Goal: Browse casually: Explore the website without a specific task or goal

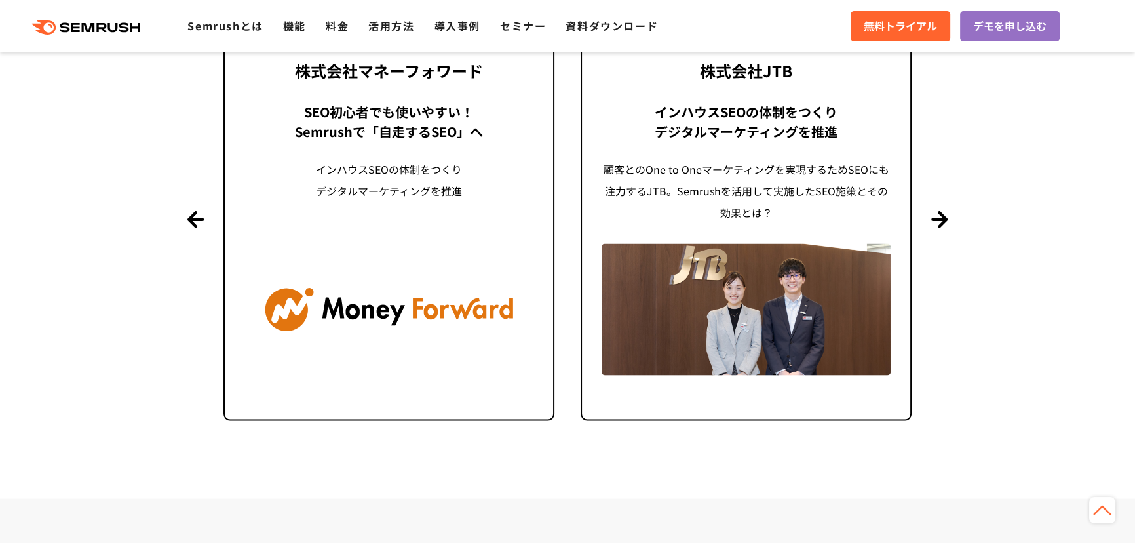
scroll to position [3209, 0]
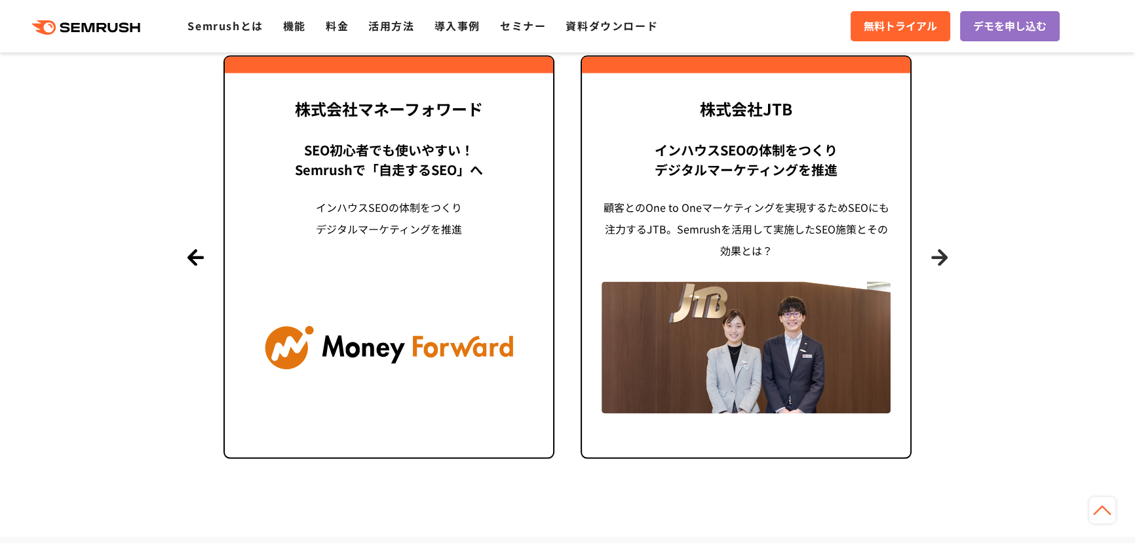
click at [942, 261] on button "Next" at bounding box center [939, 257] width 16 height 16
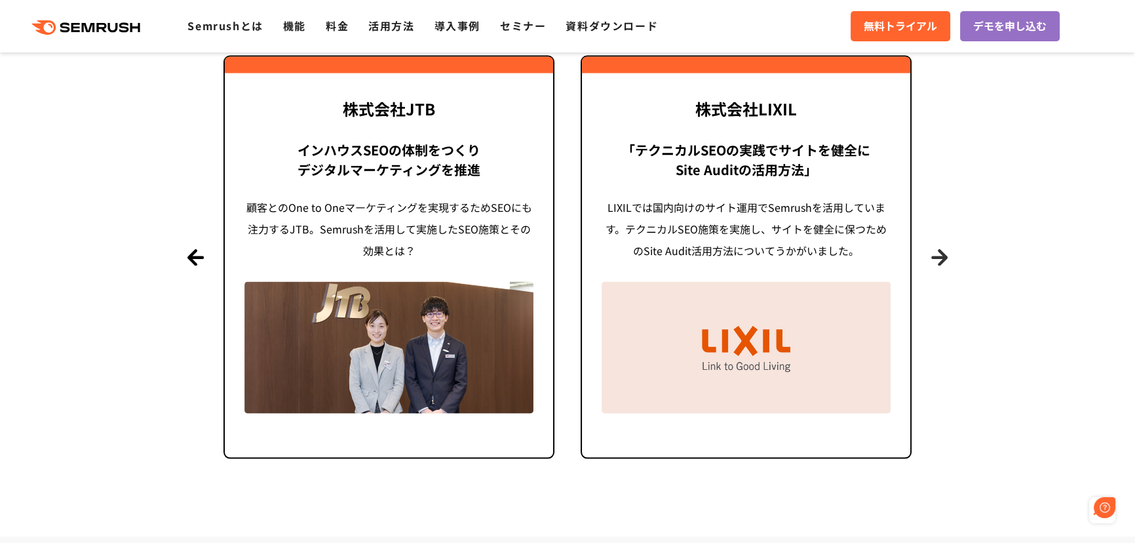
scroll to position [3149, 0]
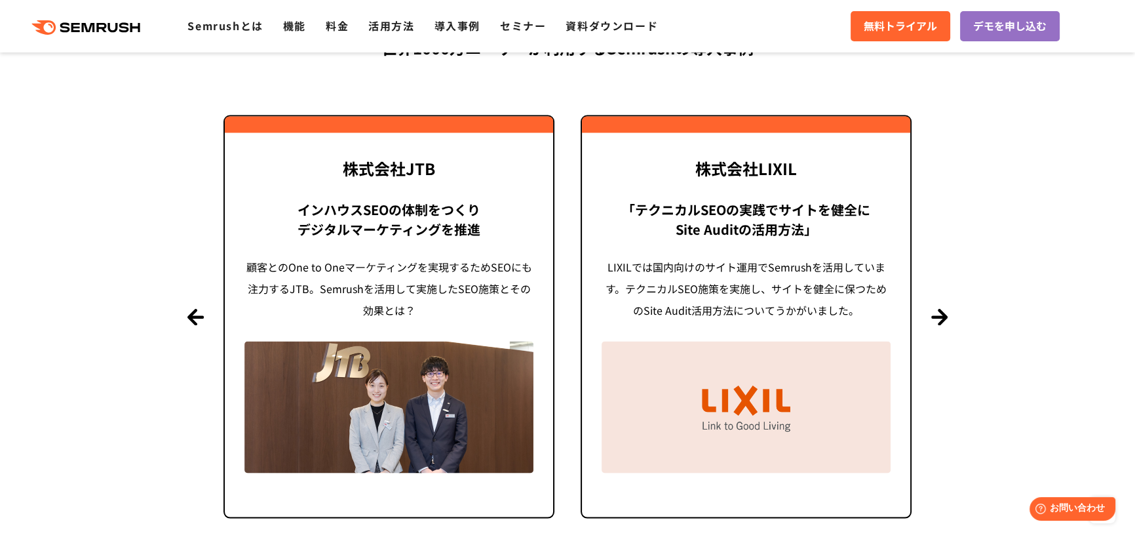
click at [928, 316] on section "導入事例 世界[DATE]万ユーザーが利用する Semrushの導入事例 Previous 株式会社LIXIL 「テクニカルSEOの実践でサイトを健全に Si…" at bounding box center [567, 249] width 1135 height 691
click at [937, 316] on button "Next" at bounding box center [939, 317] width 16 height 16
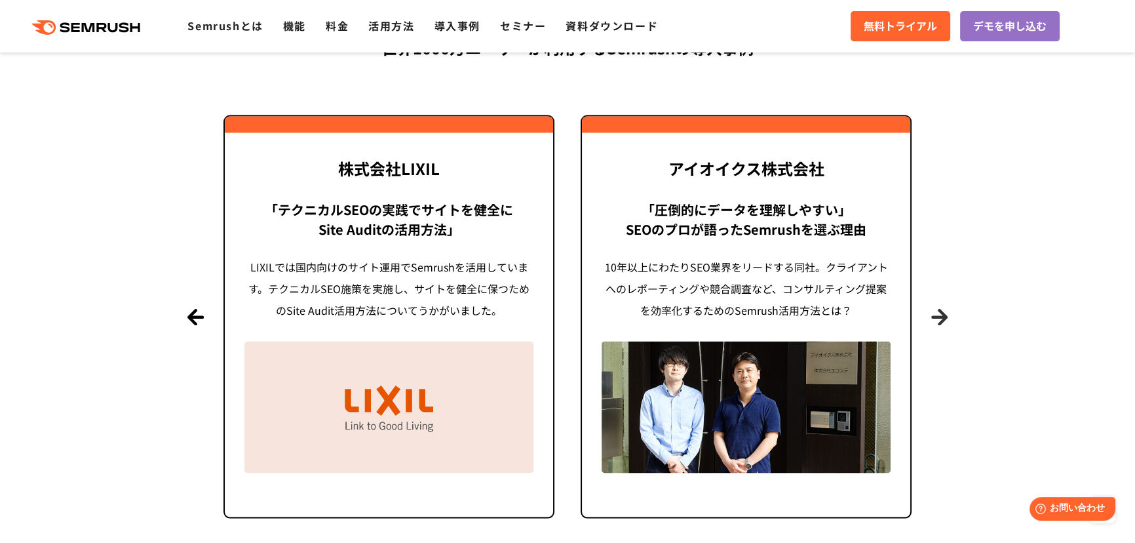
click at [937, 316] on button "Next" at bounding box center [939, 317] width 16 height 16
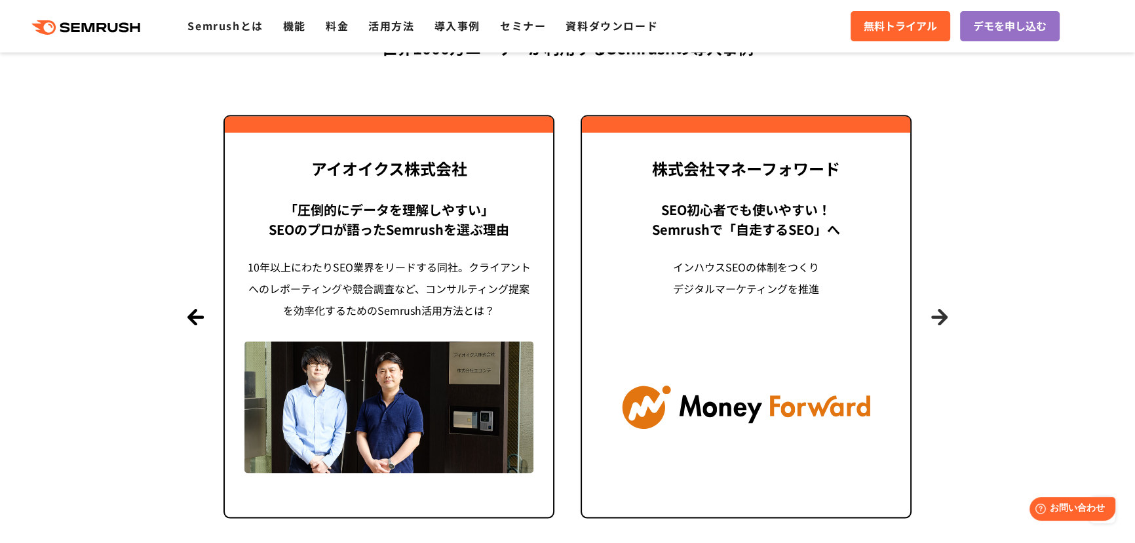
click at [937, 316] on button "Next" at bounding box center [939, 317] width 16 height 16
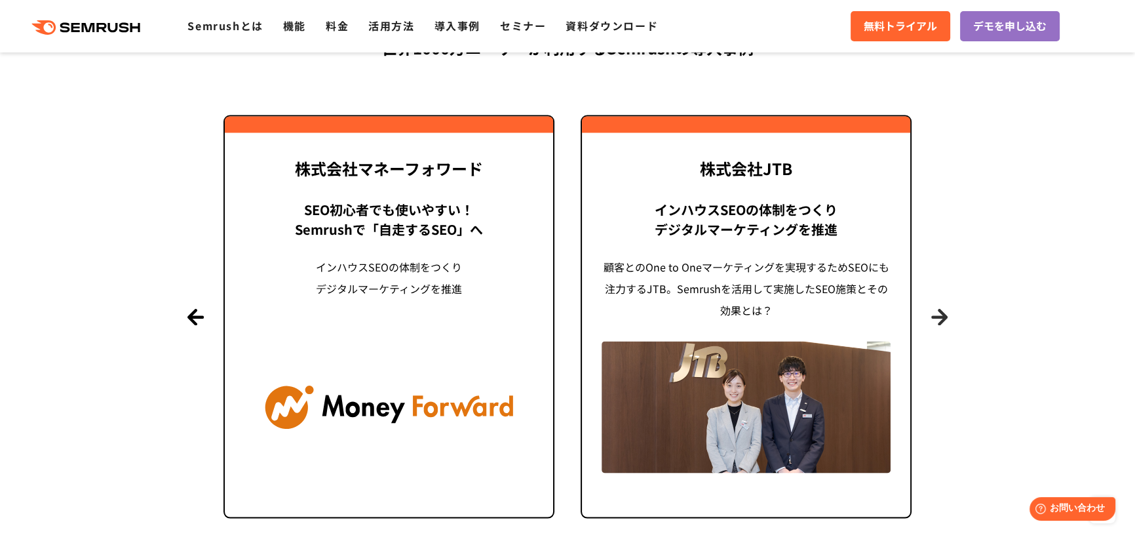
click at [937, 316] on button "Next" at bounding box center [939, 317] width 16 height 16
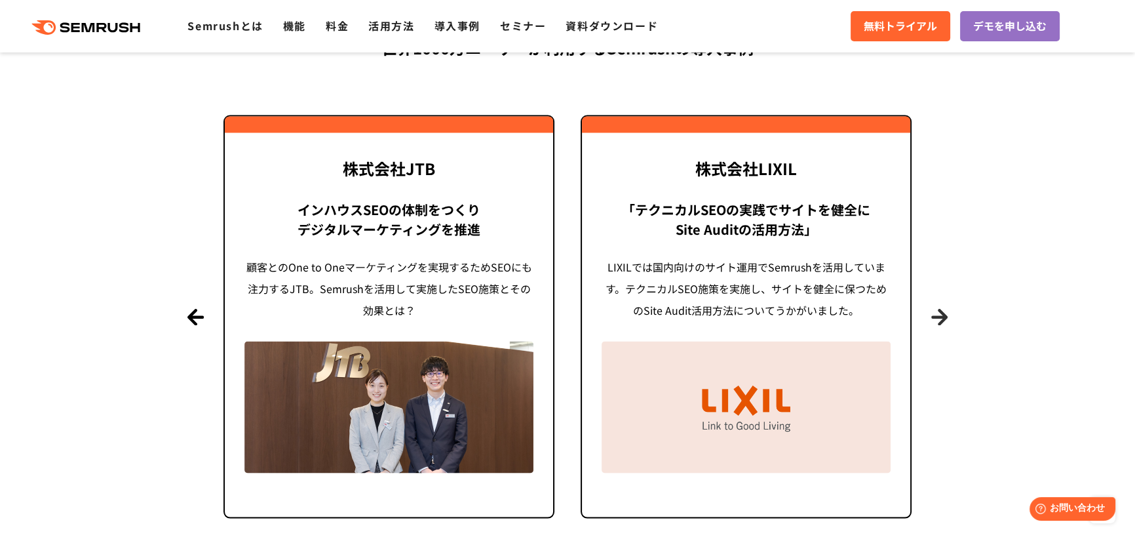
click at [937, 316] on button "Next" at bounding box center [939, 317] width 16 height 16
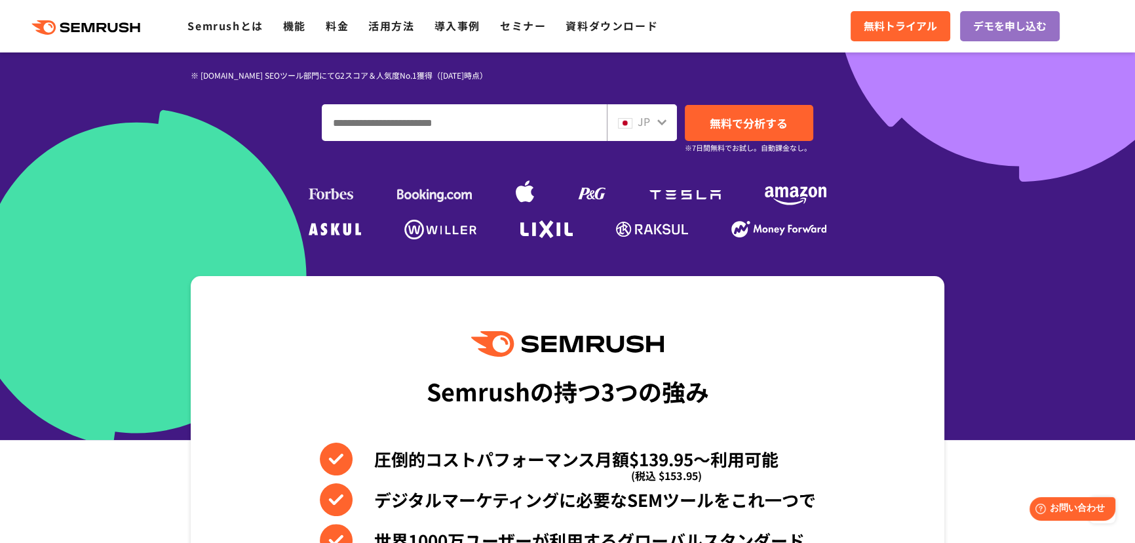
scroll to position [0, 0]
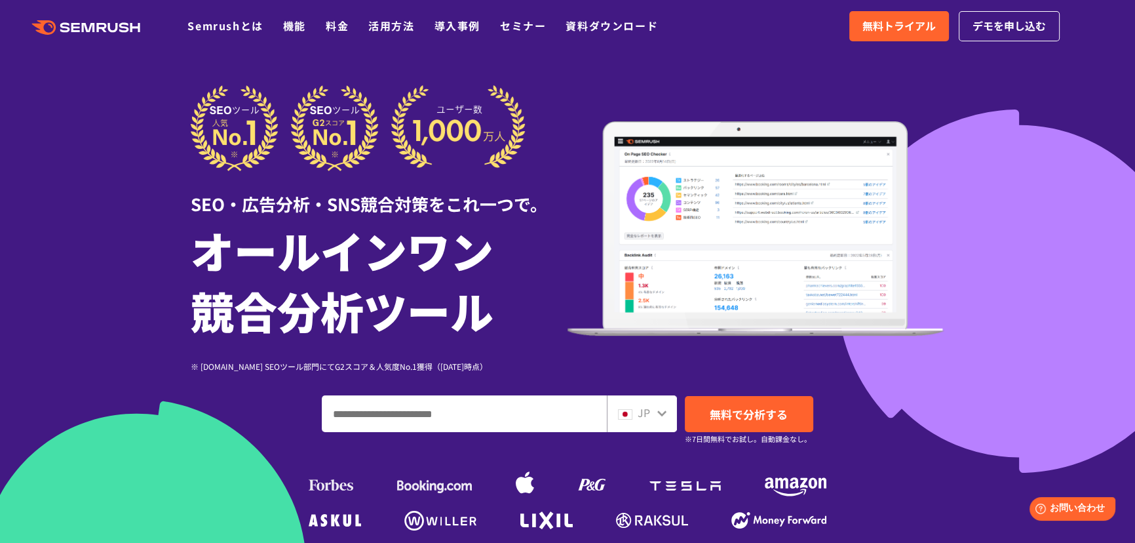
drag, startPoint x: 527, startPoint y: 248, endPoint x: 391, endPoint y: 256, distance: 135.9
click at [511, 253] on h1 "オールインワン 競合分析ツール" at bounding box center [379, 280] width 377 height 121
drag, startPoint x: 382, startPoint y: 255, endPoint x: 423, endPoint y: 260, distance: 41.6
click at [404, 258] on h1 "オールインワン 競合分析ツール" at bounding box center [379, 280] width 377 height 121
click at [438, 261] on h1 "オールインワン 競合分析ツール" at bounding box center [379, 280] width 377 height 121
